Goal: Find contact information: Find contact information

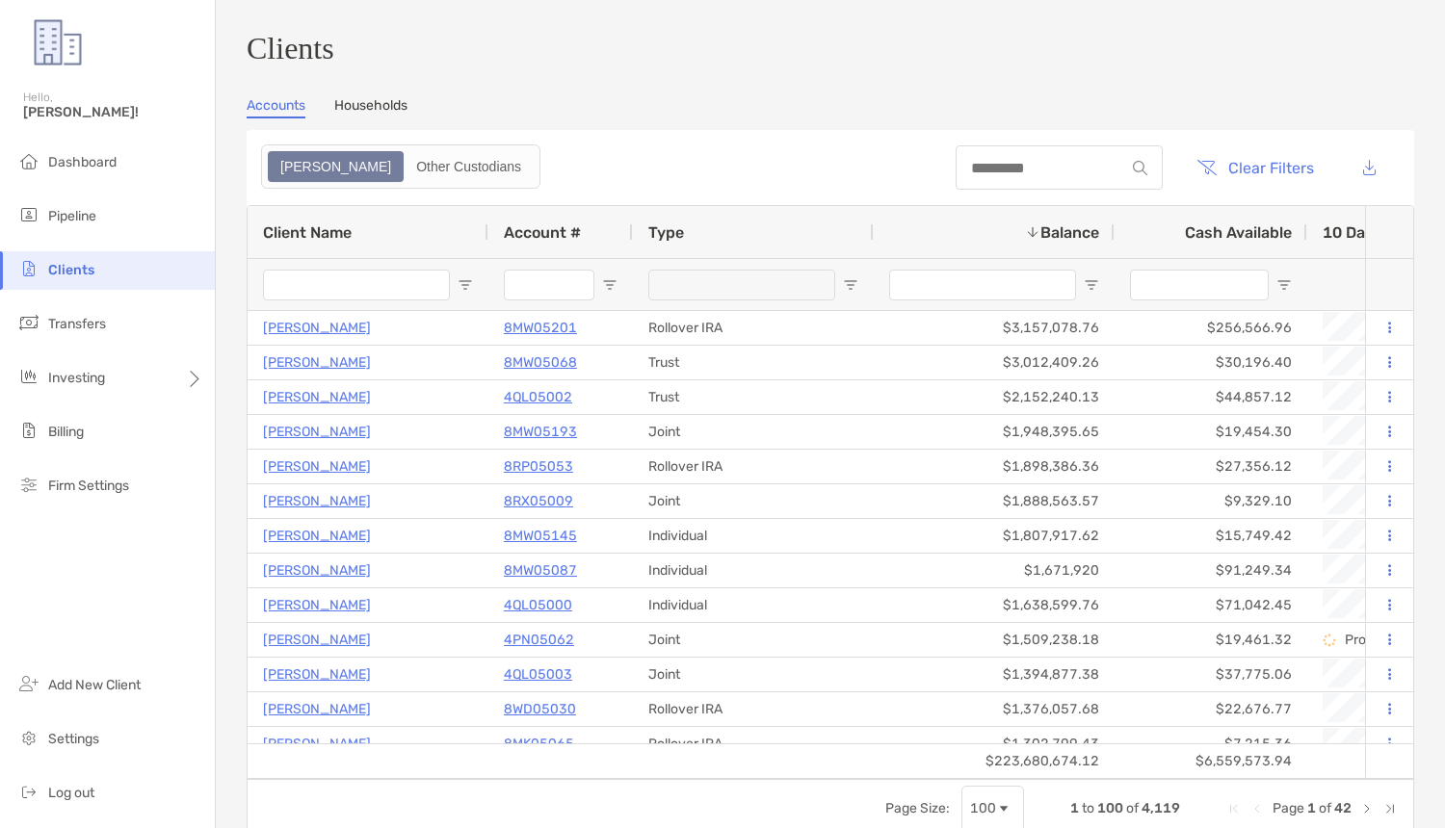
click at [1052, 190] on div at bounding box center [1058, 167] width 207 height 44
click at [1052, 188] on div at bounding box center [1058, 167] width 207 height 44
click at [1043, 168] on input at bounding box center [1039, 168] width 169 height 16
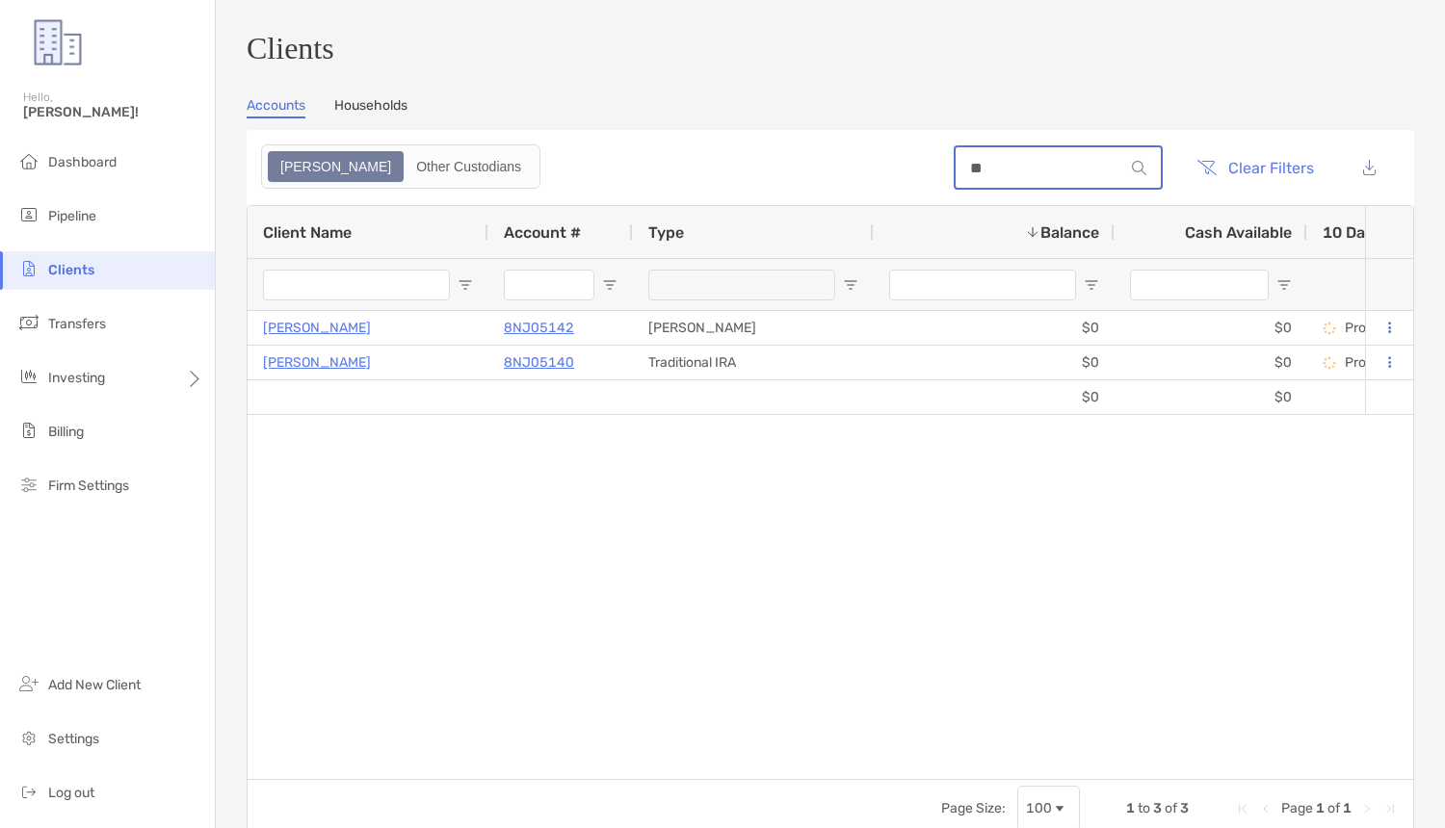
type input "*"
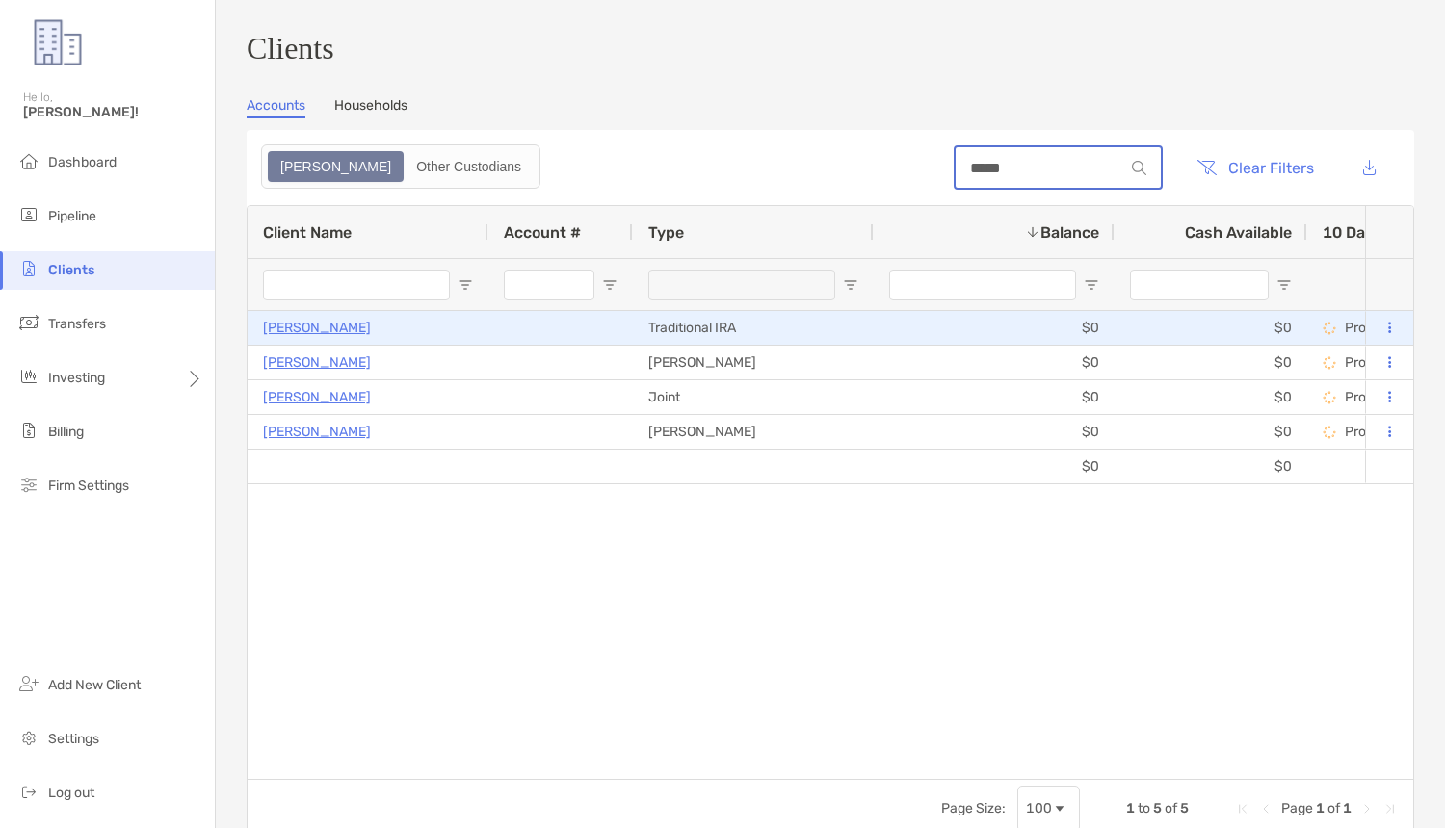
type input "*****"
click at [311, 334] on p "[PERSON_NAME]" at bounding box center [317, 328] width 108 height 24
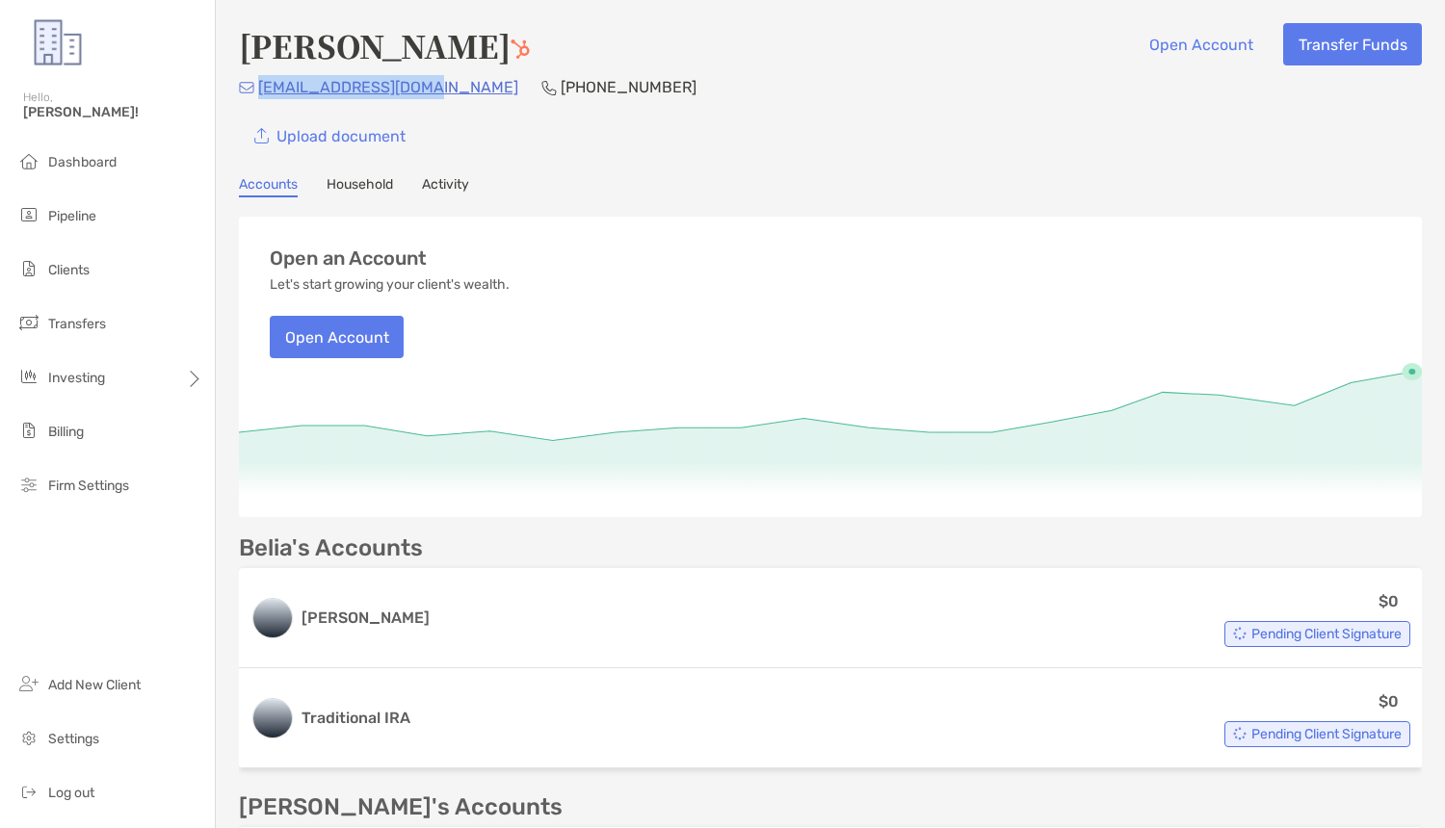
drag, startPoint x: 422, startPoint y: 93, endPoint x: 260, endPoint y: 91, distance: 161.8
click at [260, 91] on div "[EMAIL_ADDRESS][DOMAIN_NAME] [PHONE_NUMBER]" at bounding box center [830, 87] width 1183 height 24
copy p "[EMAIL_ADDRESS][DOMAIN_NAME]"
click at [714, 126] on div "Upload document" at bounding box center [830, 136] width 1183 height 42
drag, startPoint x: 426, startPoint y: 101, endPoint x: 255, endPoint y: 91, distance: 170.7
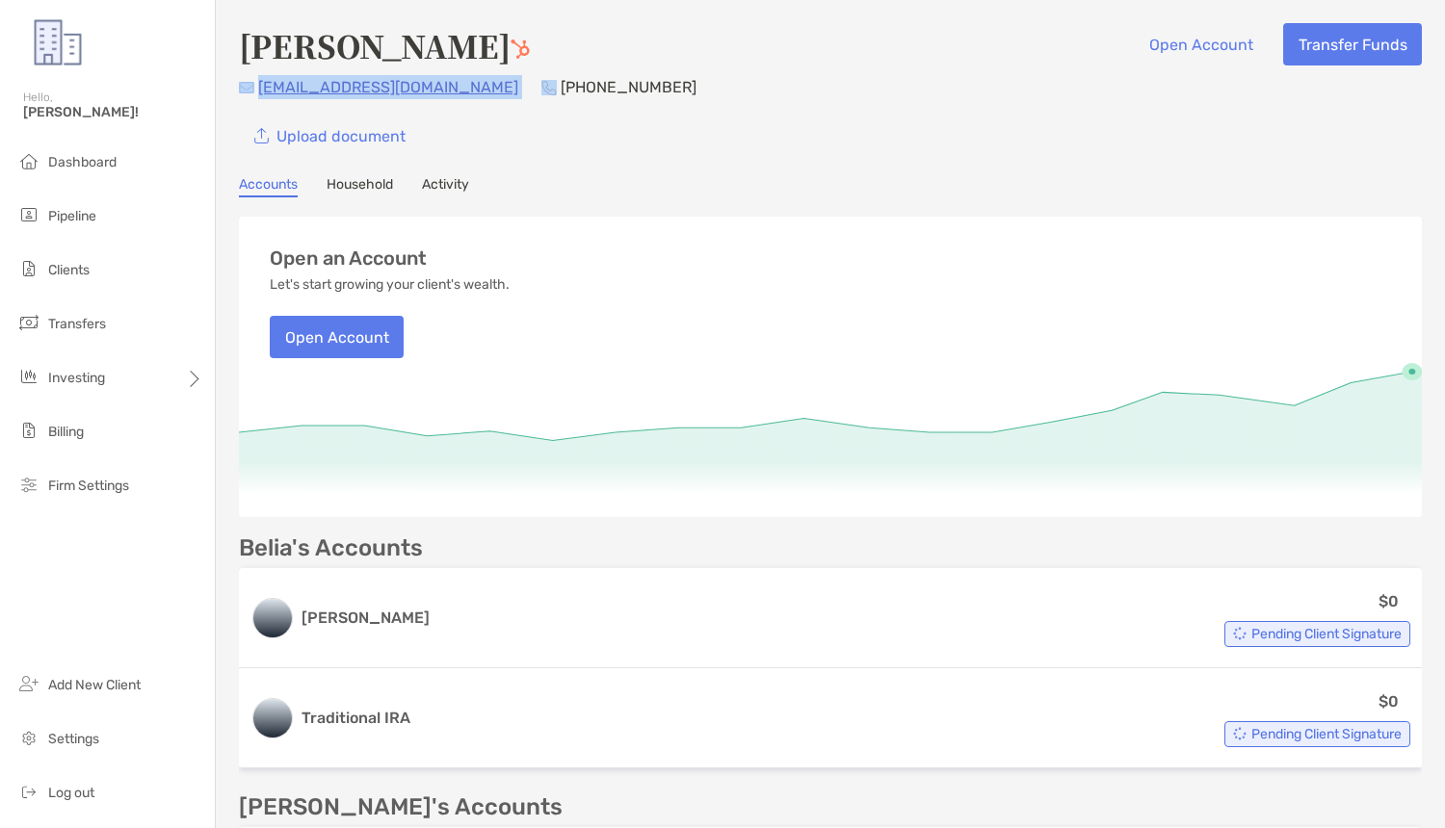
click at [255, 91] on div "[PERSON_NAME] Open Account Transfer Funds [EMAIL_ADDRESS][DOMAIN_NAME] [PHONE_N…" at bounding box center [830, 90] width 1183 height 134
copy div "[EMAIL_ADDRESS][DOMAIN_NAME]"
click at [509, 164] on div "[PERSON_NAME] Open Account Transfer Funds [EMAIL_ADDRESS][DOMAIN_NAME] [PHONE_N…" at bounding box center [830, 568] width 1229 height 1136
drag, startPoint x: 419, startPoint y: 92, endPoint x: 262, endPoint y: 91, distance: 157.0
click at [262, 91] on div "[EMAIL_ADDRESS][DOMAIN_NAME] [PHONE_NUMBER]" at bounding box center [830, 87] width 1183 height 24
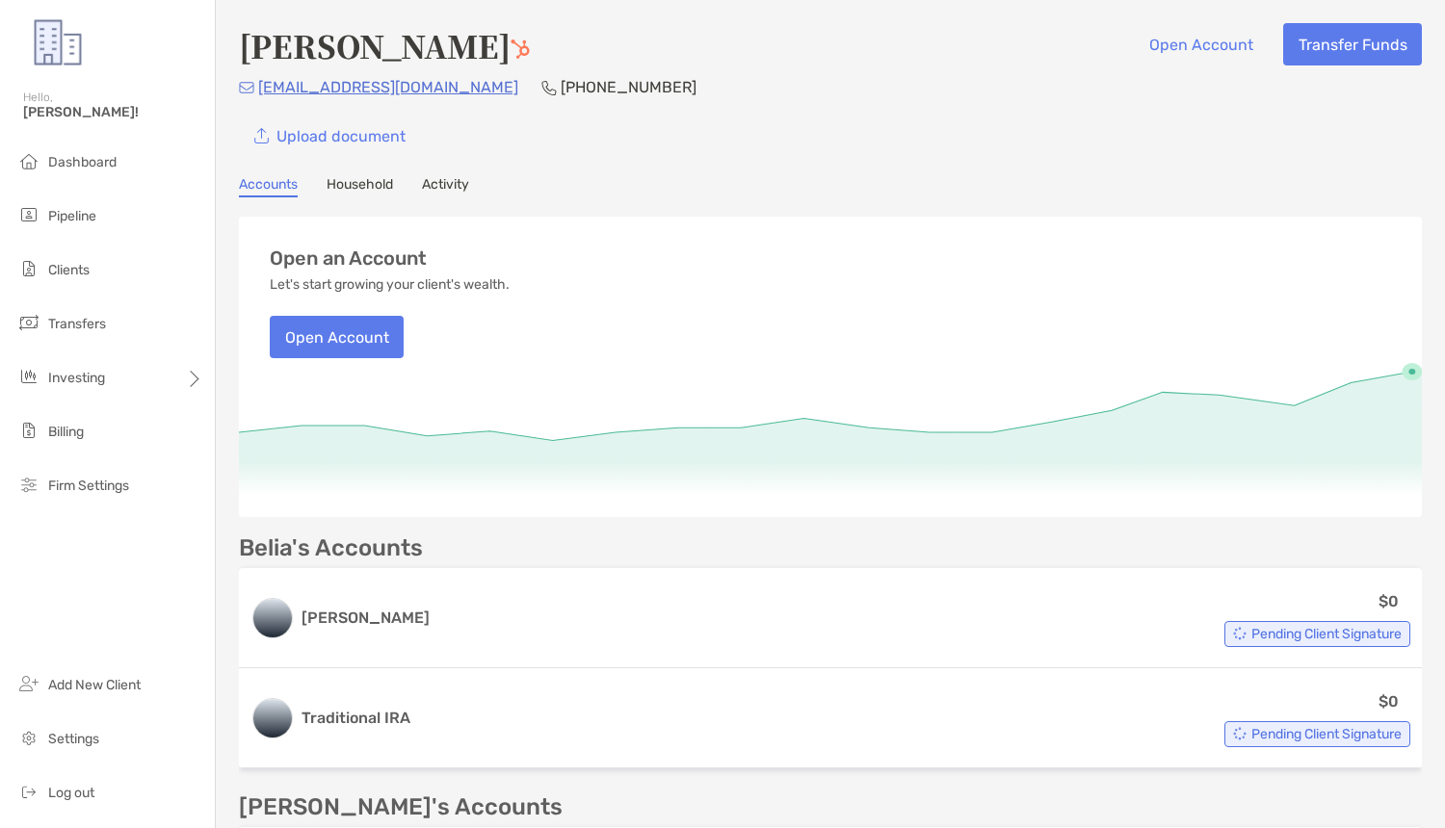
click at [527, 137] on div "Upload document" at bounding box center [830, 136] width 1183 height 42
click at [740, 168] on div "[PERSON_NAME] Open Account Transfer Funds [EMAIL_ADDRESS][DOMAIN_NAME] [PHONE_N…" at bounding box center [830, 568] width 1229 height 1136
drag, startPoint x: 417, startPoint y: 93, endPoint x: 256, endPoint y: 90, distance: 160.9
click at [256, 90] on div "[EMAIL_ADDRESS][DOMAIN_NAME] [PHONE_NUMBER]" at bounding box center [830, 87] width 1183 height 24
copy p "[EMAIL_ADDRESS][DOMAIN_NAME]"
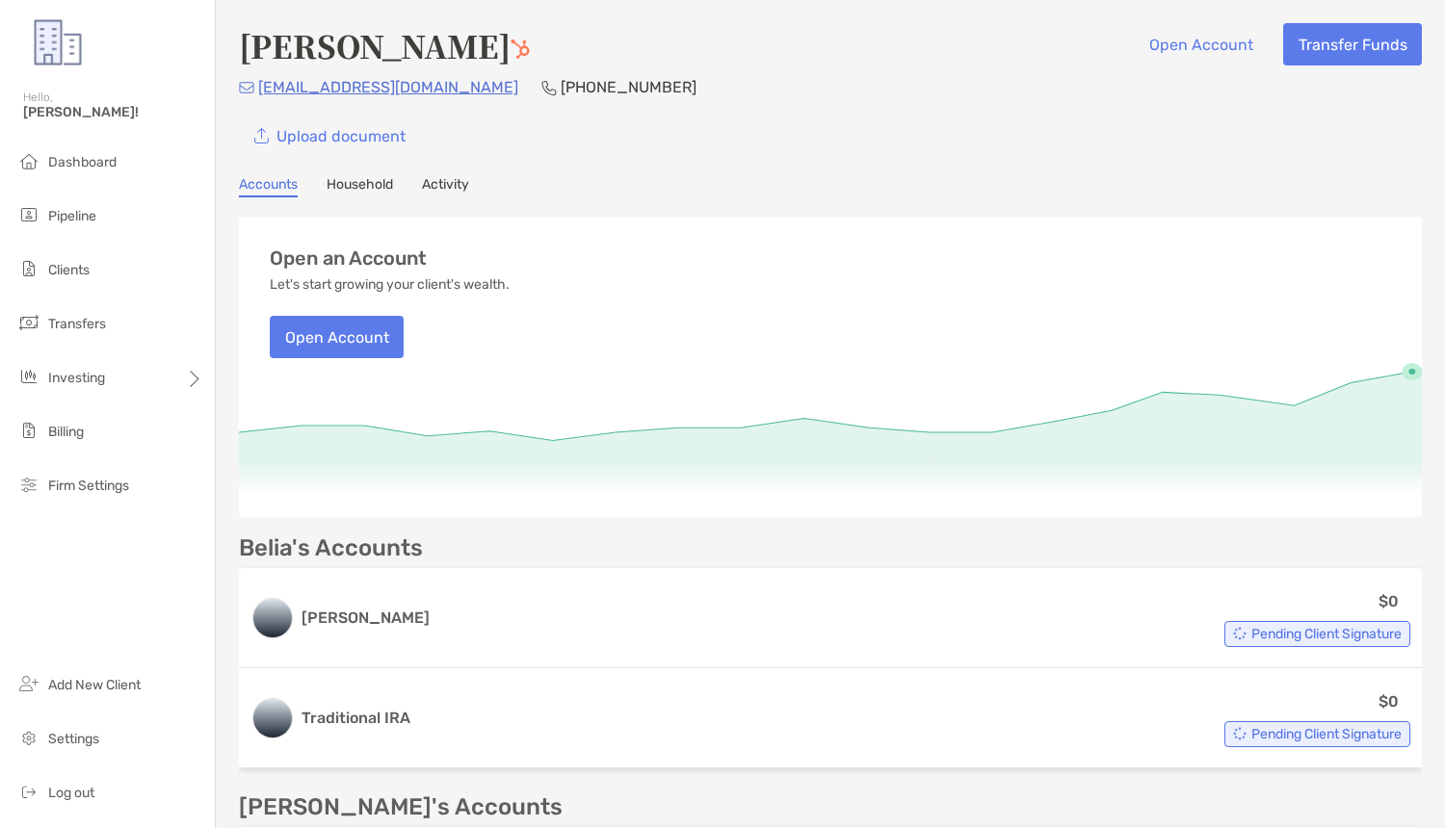
click at [702, 170] on div "[PERSON_NAME] Open Account Transfer Funds [EMAIL_ADDRESS][DOMAIN_NAME] [PHONE_N…" at bounding box center [830, 568] width 1229 height 1136
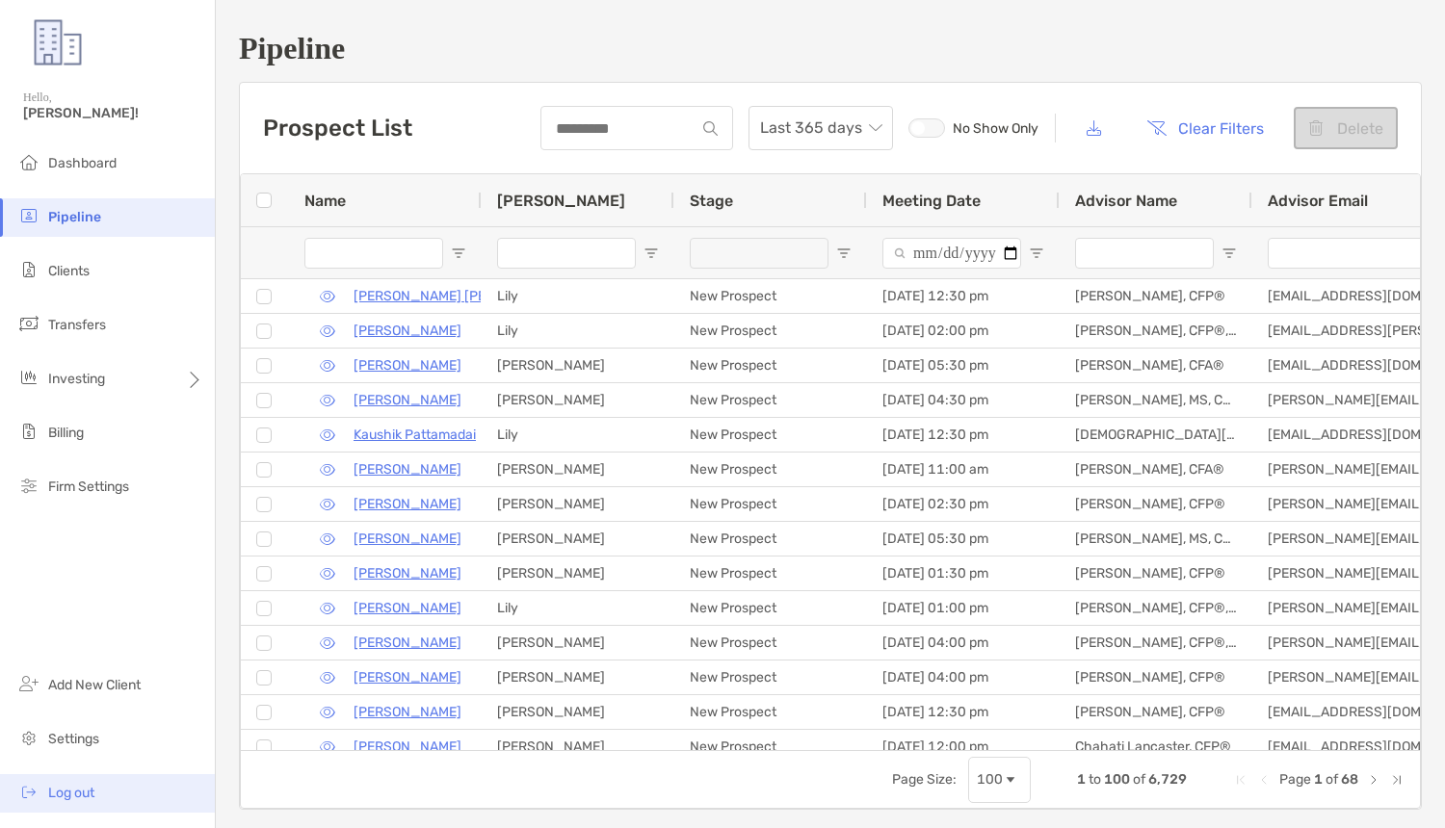
click at [91, 777] on li "Log out" at bounding box center [107, 793] width 215 height 39
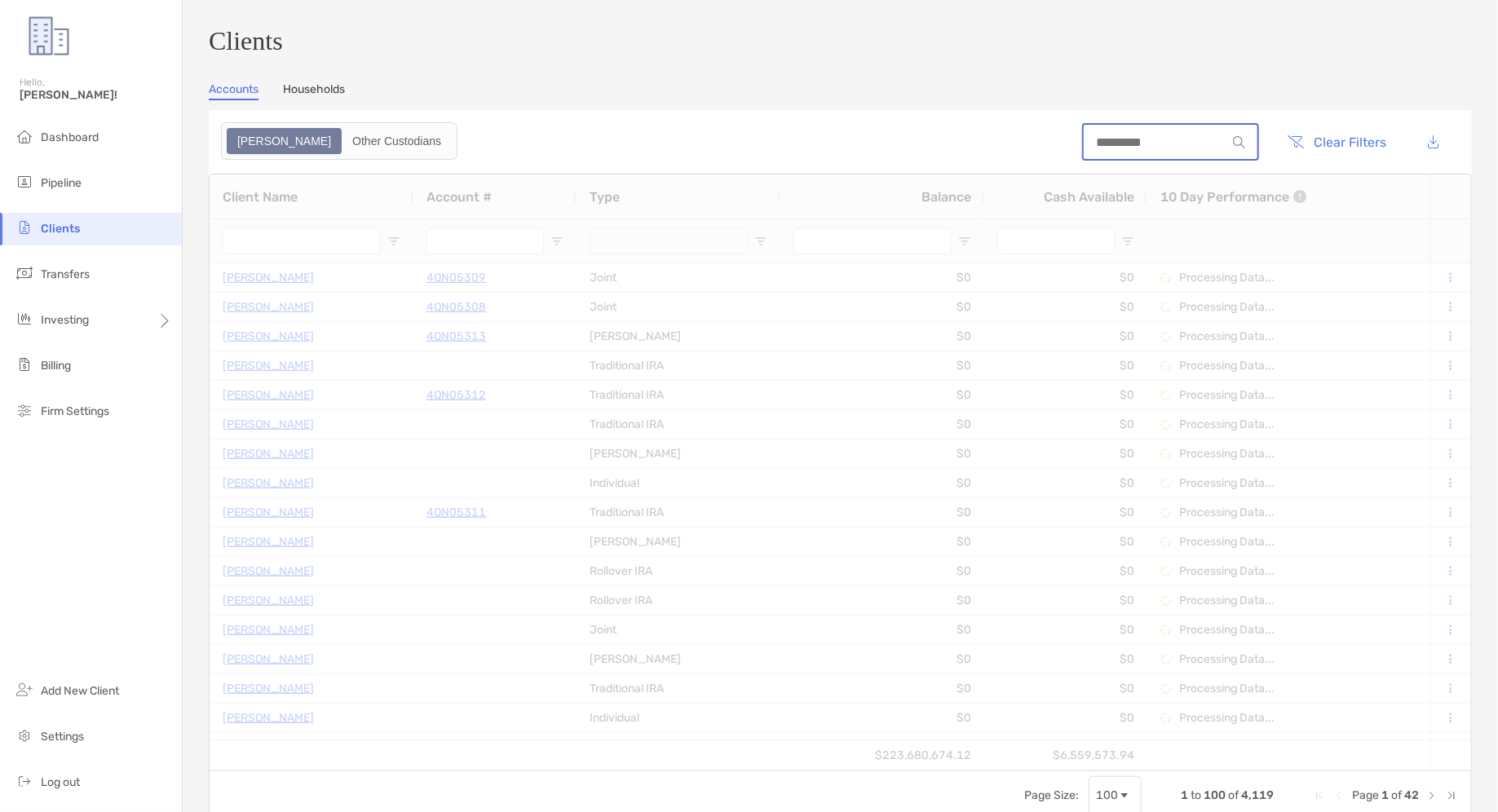
click at [1123, 149] on input at bounding box center [1155, 142] width 143 height 14
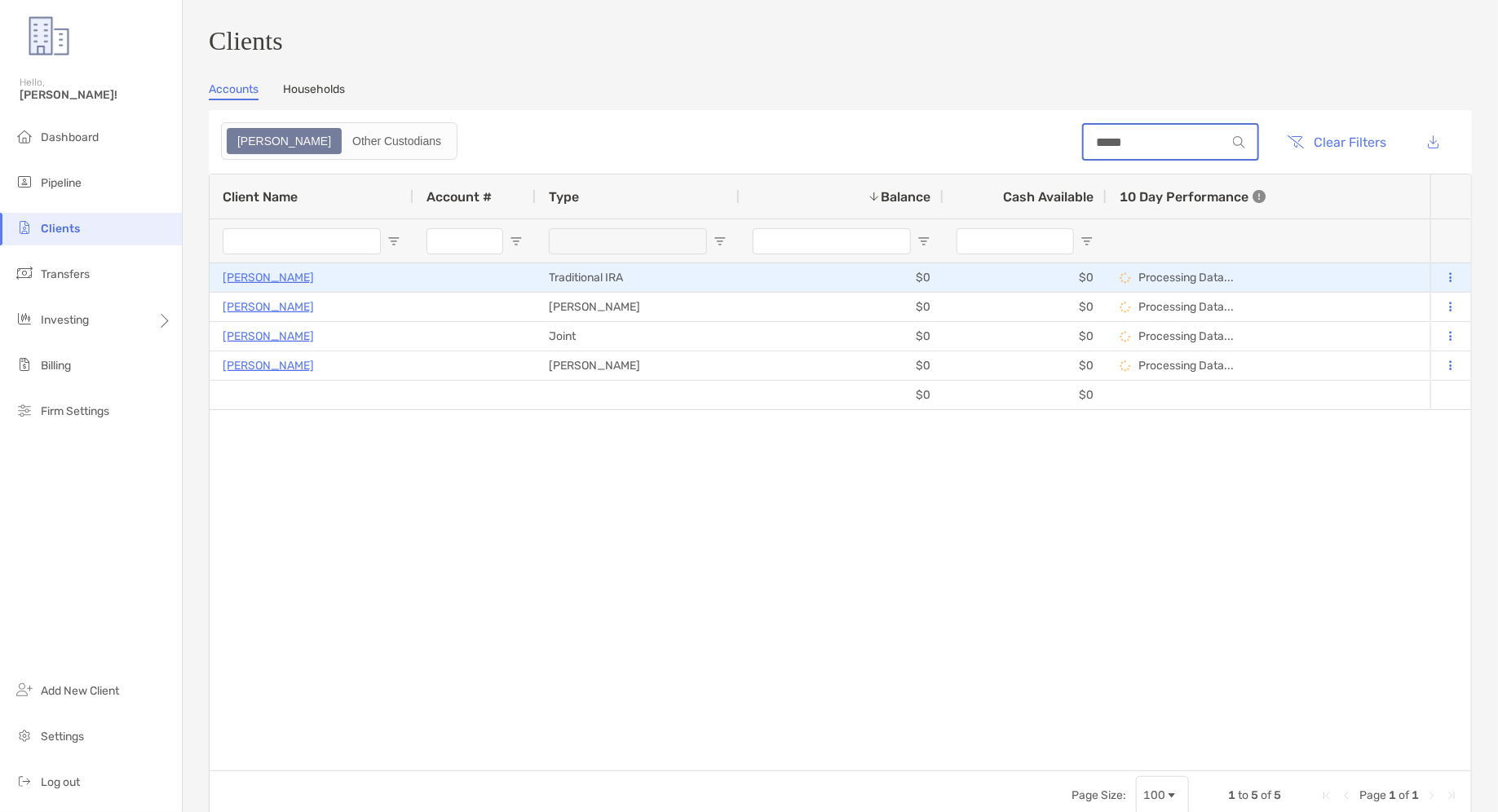
type input "*****"
click at [244, 283] on p "[PERSON_NAME]" at bounding box center [268, 278] width 91 height 20
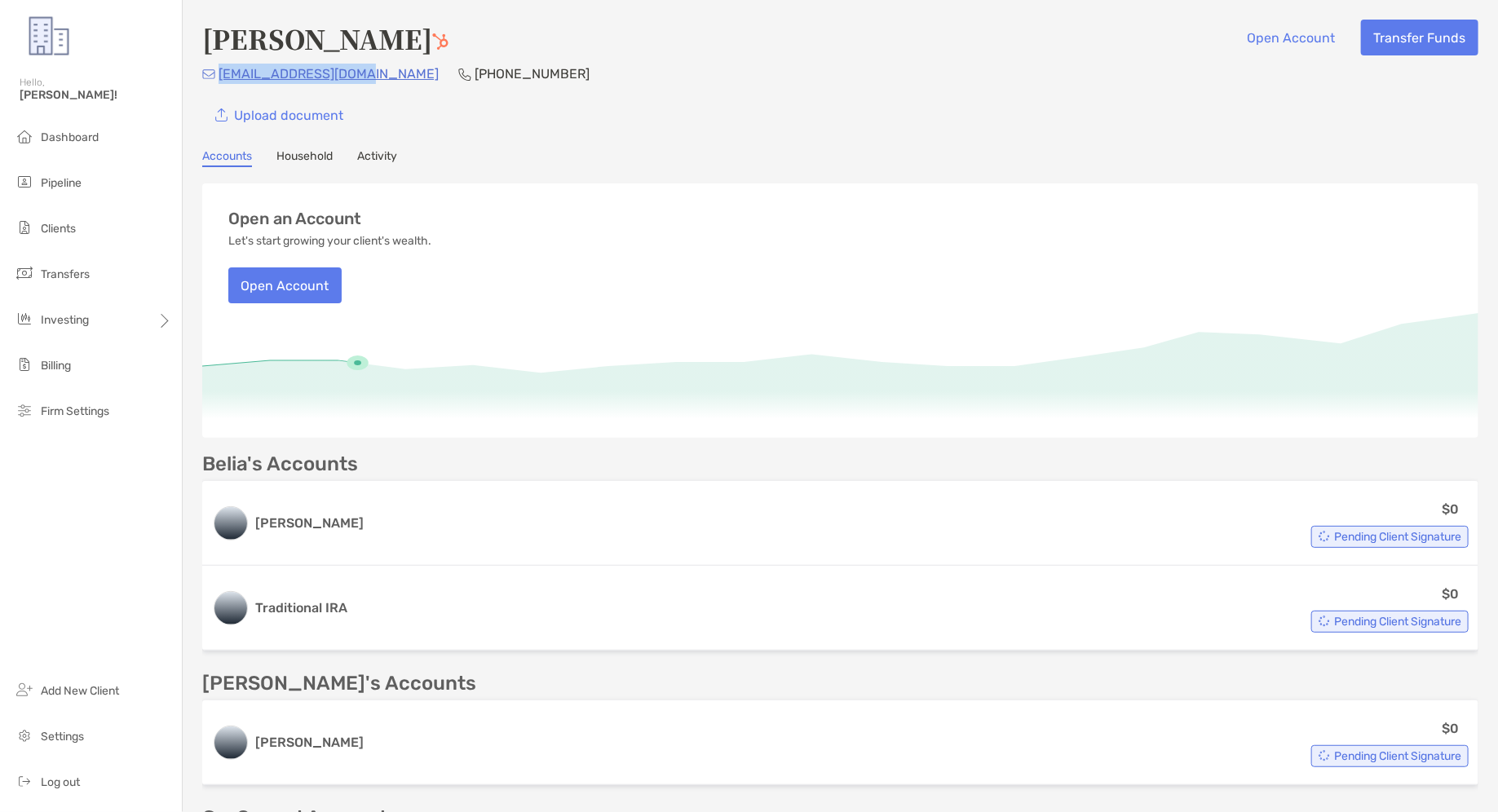
drag, startPoint x: 359, startPoint y: 80, endPoint x: 220, endPoint y: 77, distance: 139.0
click at [220, 77] on div "[EMAIL_ADDRESS][DOMAIN_NAME] [PHONE_NUMBER]" at bounding box center [840, 74] width 1276 height 20
copy p "[EMAIL_ADDRESS][DOMAIN_NAME]"
